Goal: Transaction & Acquisition: Purchase product/service

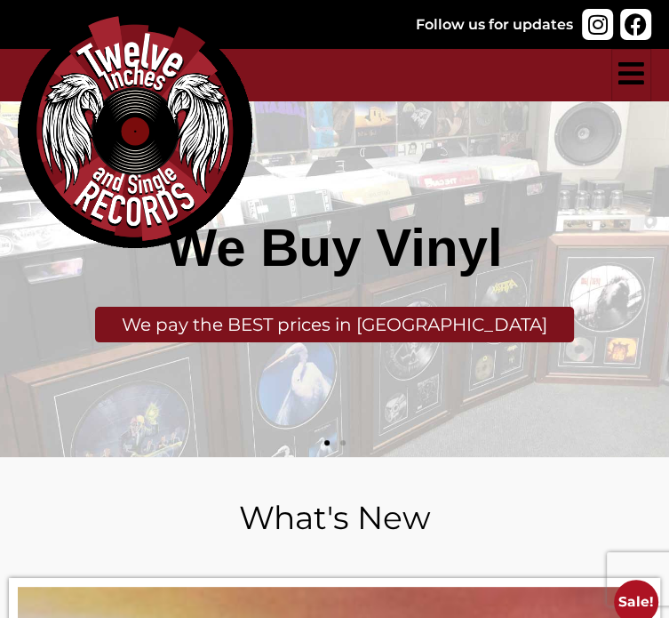
click at [642, 88] on icon "hamburger-icon" at bounding box center [632, 73] width 26 height 29
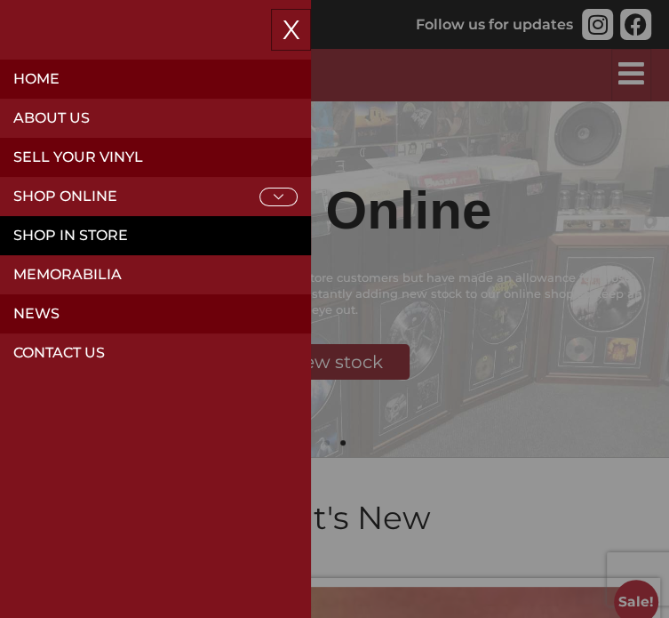
click at [132, 232] on link "Shop in Store" at bounding box center [155, 235] width 311 height 39
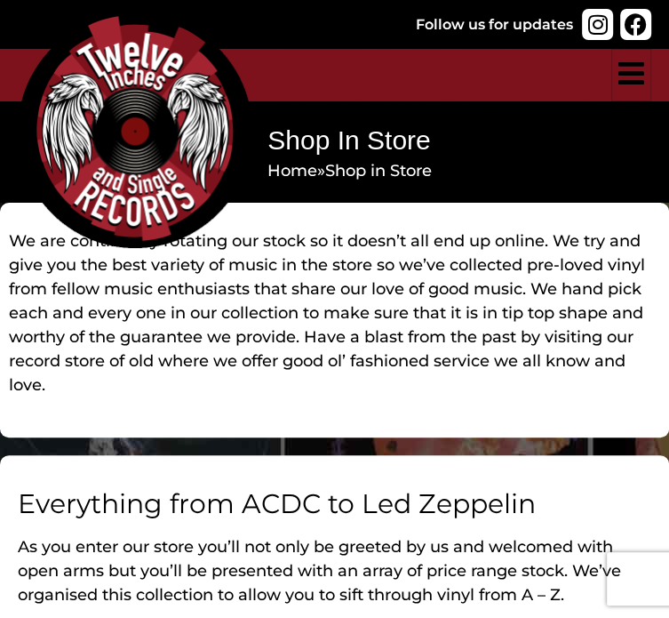
click at [629, 88] on icon "hamburger-icon" at bounding box center [632, 73] width 26 height 29
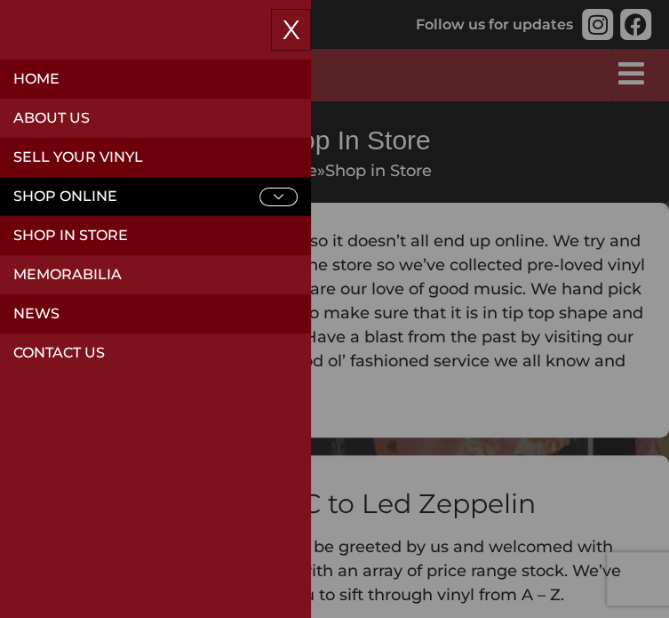
click at [146, 194] on link "Shop Online" at bounding box center [155, 196] width 311 height 39
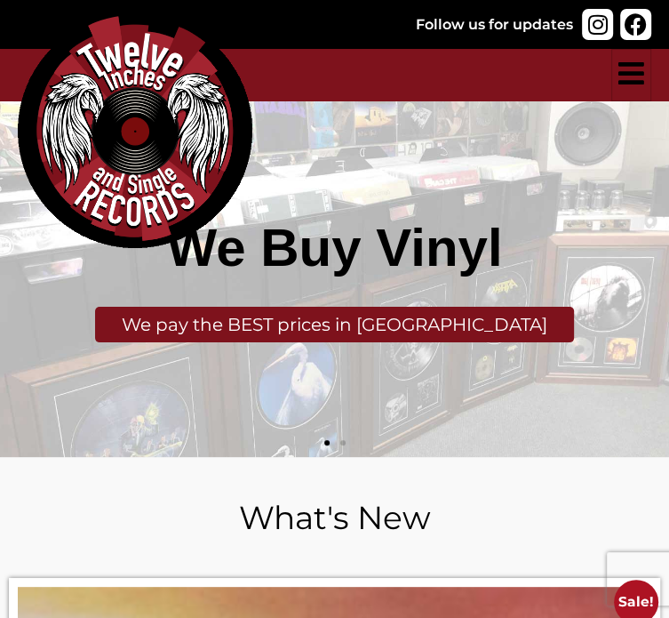
click at [630, 88] on icon "hamburger-icon" at bounding box center [632, 73] width 26 height 29
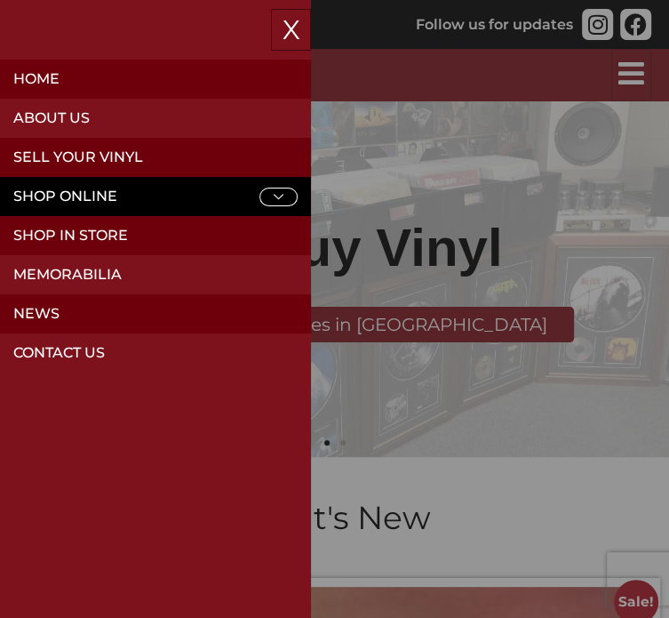
click at [270, 202] on icon at bounding box center [279, 197] width 38 height 19
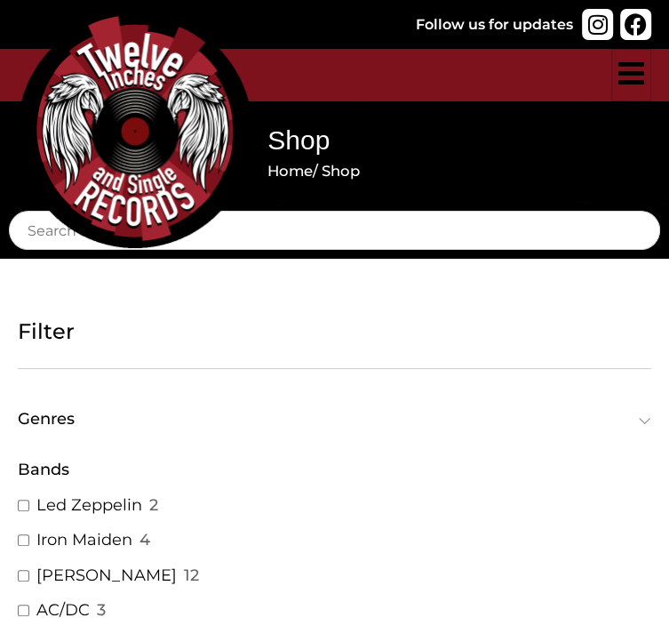
click at [629, 88] on icon "hamburger-icon" at bounding box center [632, 73] width 26 height 29
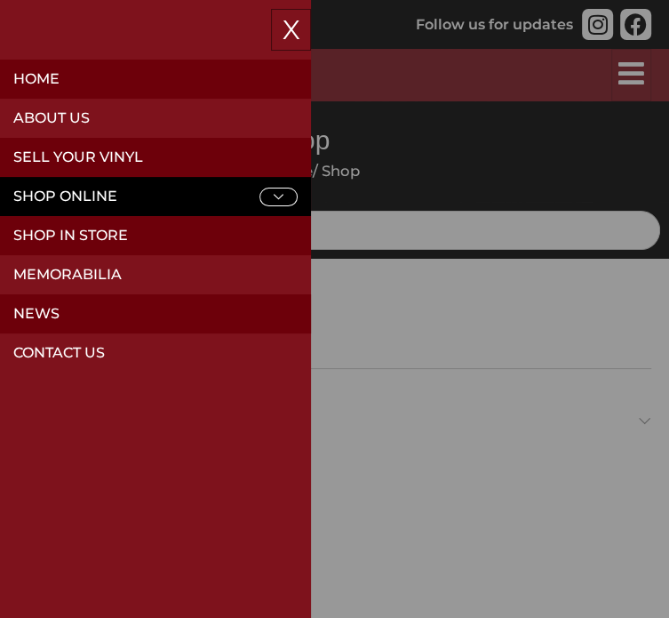
click at [294, 194] on icon at bounding box center [279, 197] width 38 height 19
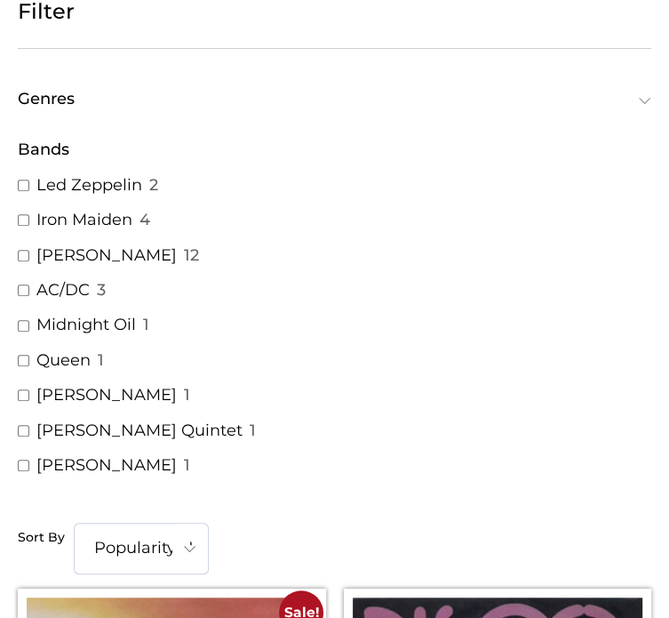
scroll to position [324, 0]
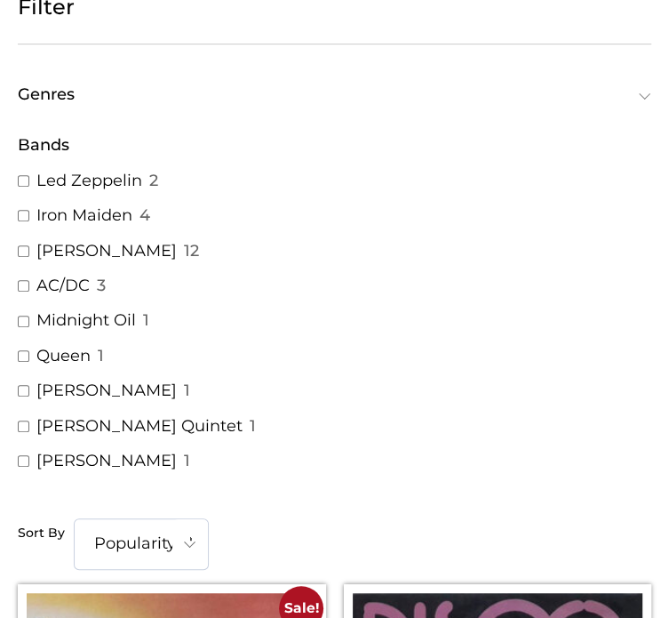
click at [128, 102] on span "Genres" at bounding box center [331, 94] width 626 height 16
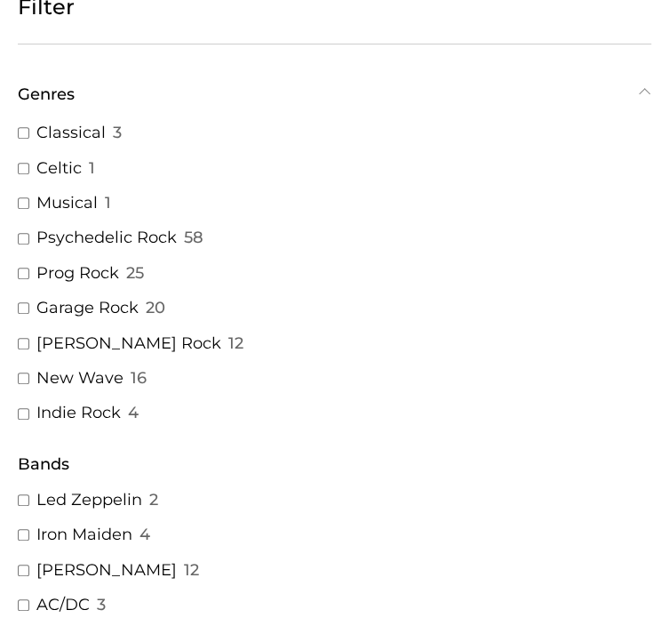
scroll to position [669, 0]
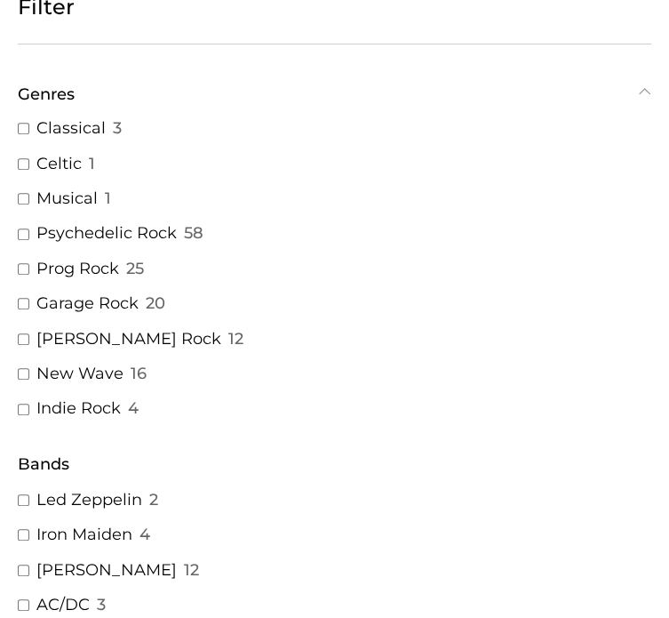
click at [81, 34] on link "World" at bounding box center [60, 23] width 48 height 20
checkbox input "true"
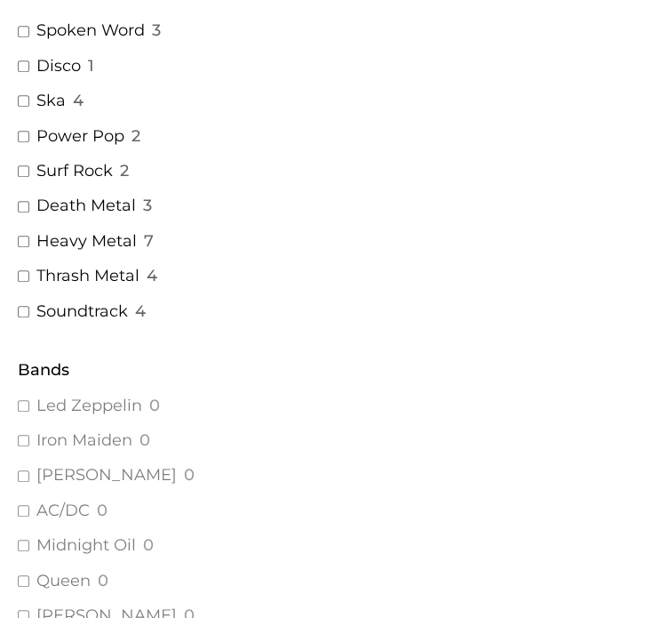
scroll to position [1624, 0]
click at [104, 322] on link "Soundtrack" at bounding box center [82, 311] width 92 height 20
checkbox input "true"
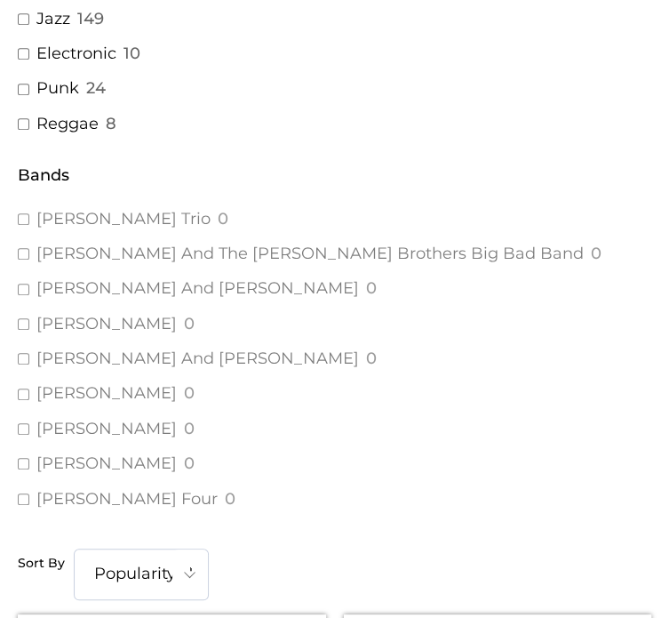
scroll to position [1390, 0]
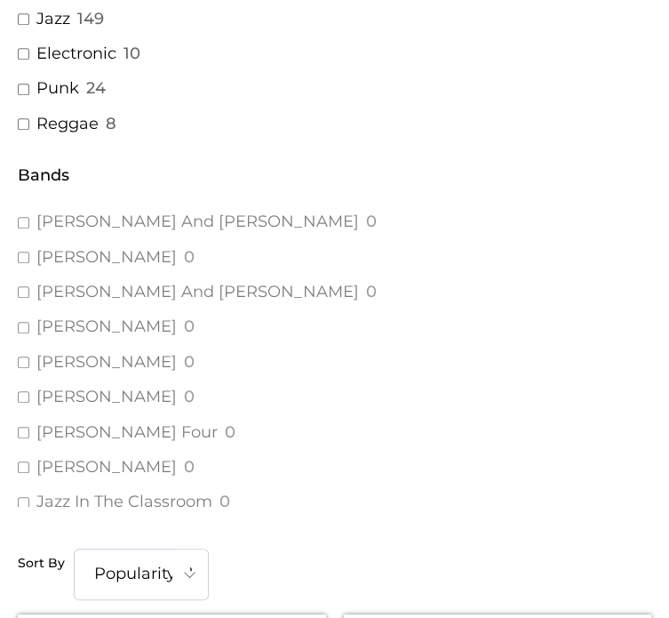
click at [140, 276] on ul "Led Zeppelin ( 0 ) Iron Maiden ( 0 ) Various Artist ( 0 ) AC/DC ( 0 ) Midnight …" at bounding box center [335, 351] width 634 height 311
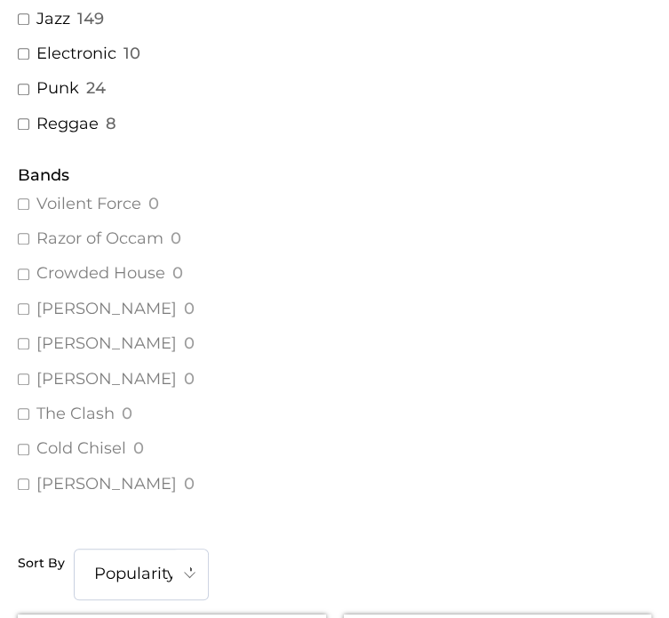
scroll to position [26457, 0]
click at [108, 333] on link "[PERSON_NAME]" at bounding box center [106, 343] width 140 height 20
checkbox input "true"
